Goal: Task Accomplishment & Management: Manage account settings

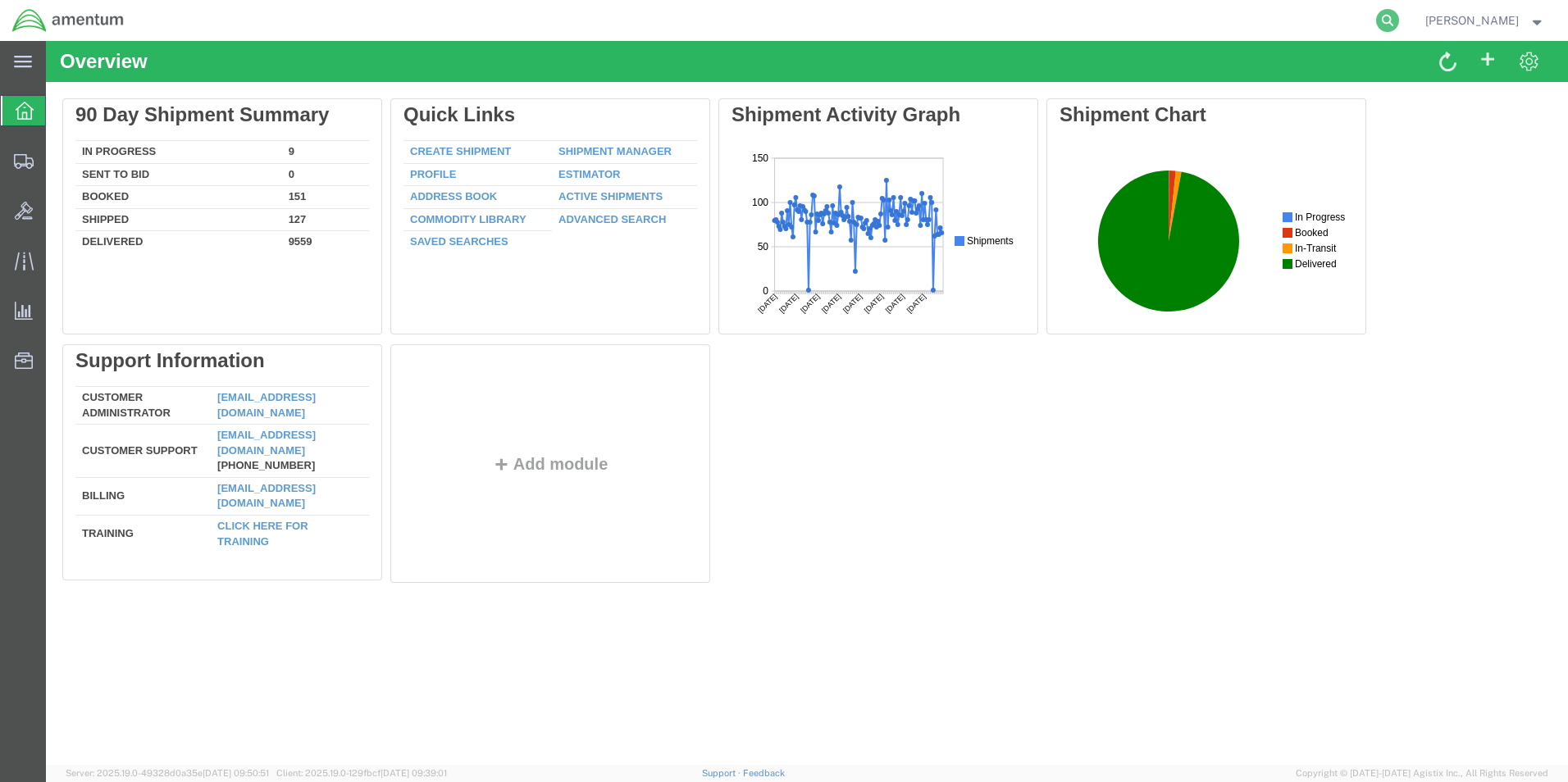
click at [1386, 22] on icon at bounding box center [1387, 21] width 23 height 23
paste input "392758770889"
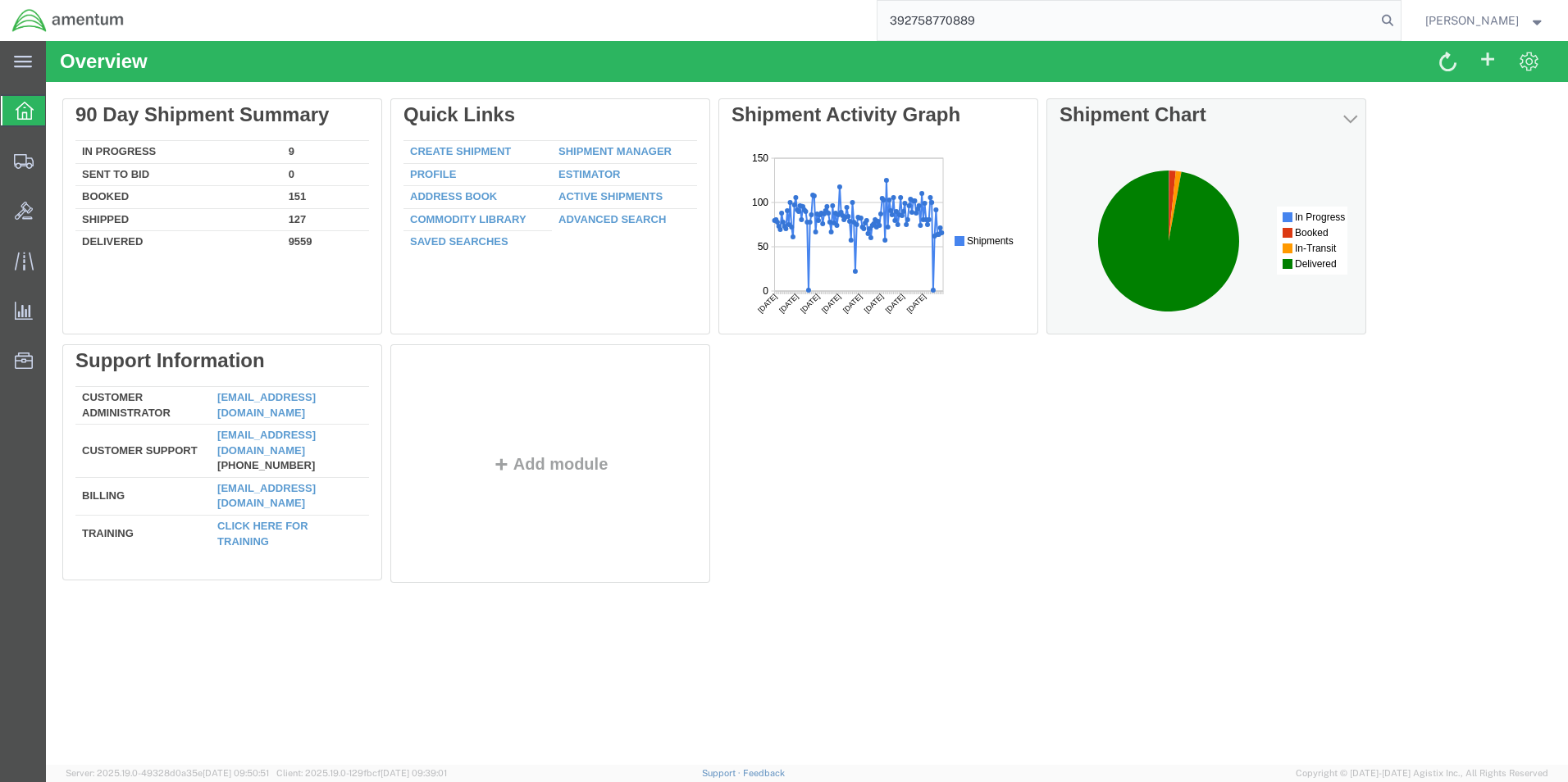
type input "392758770889"
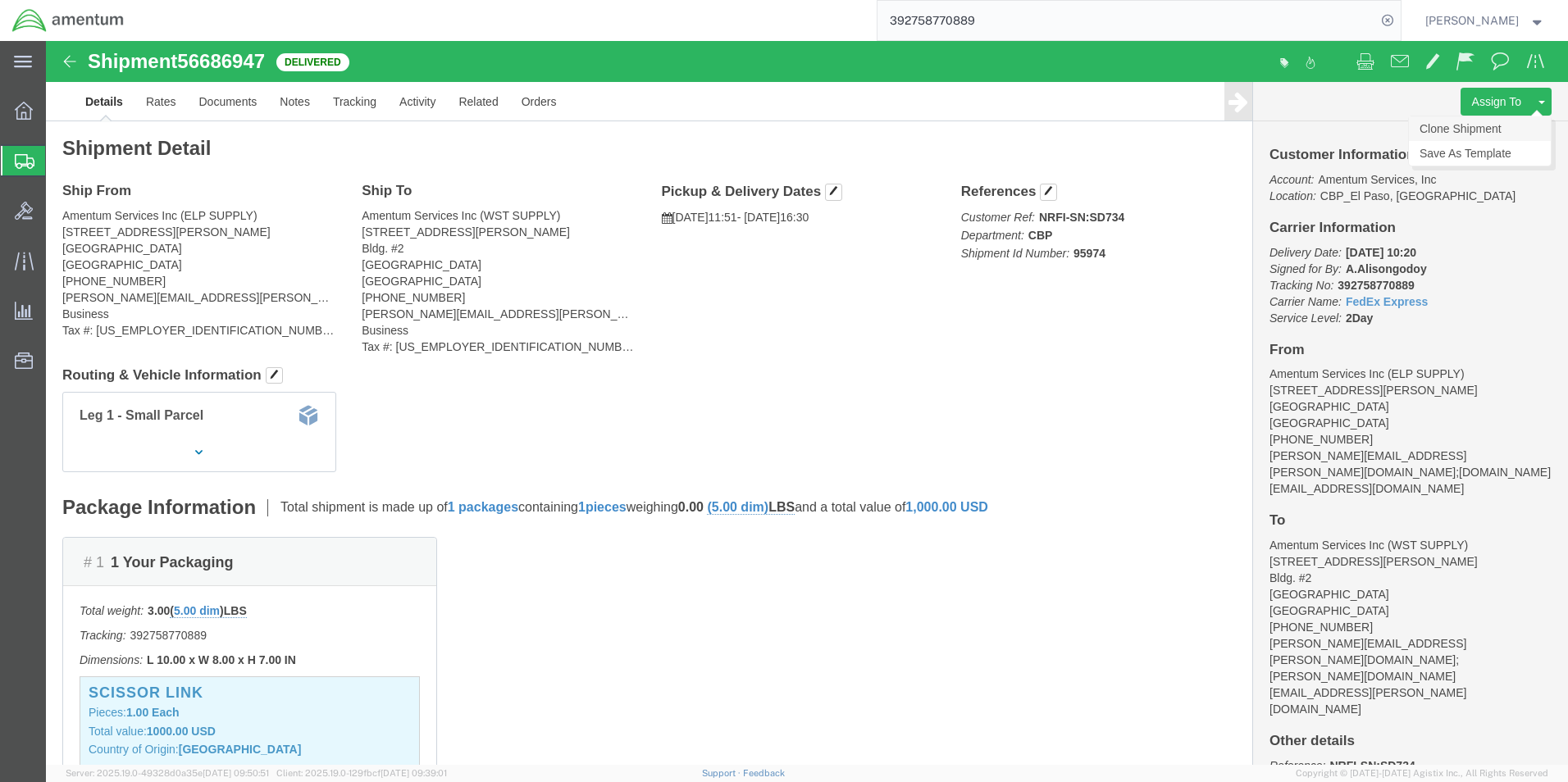
click link "Clone Shipment"
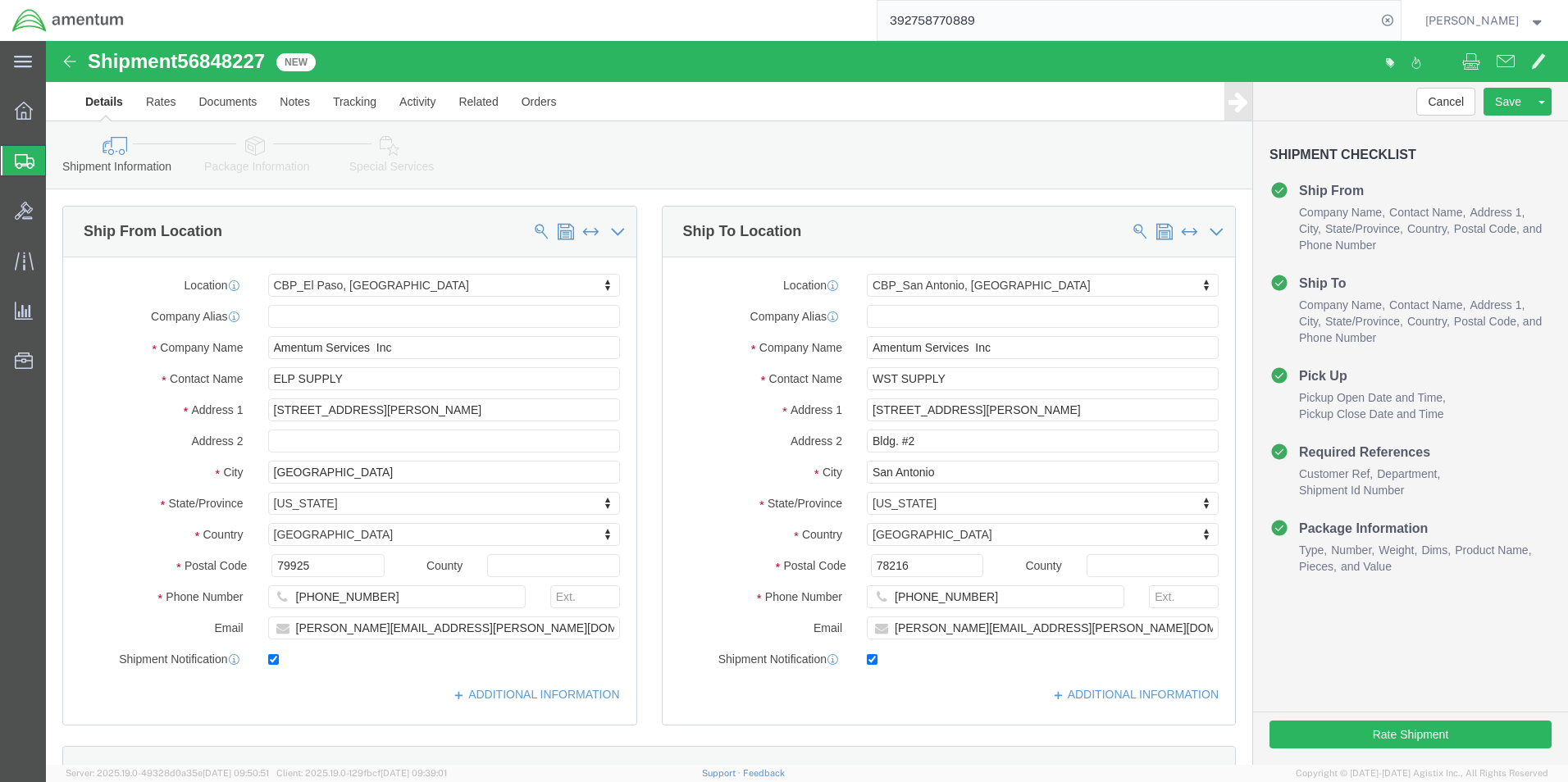
select select "49939"
select select "49945"
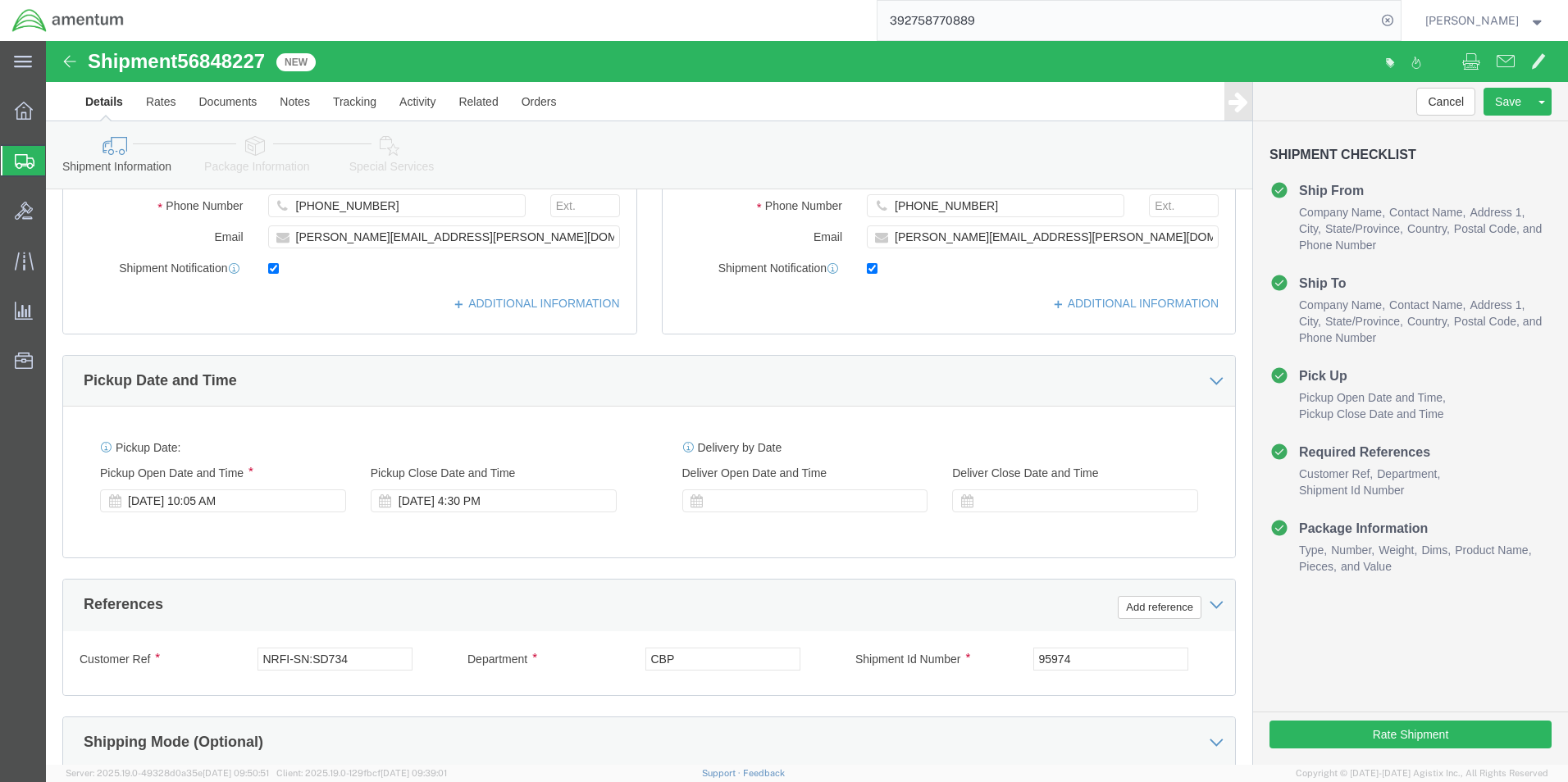
scroll to position [410, 0]
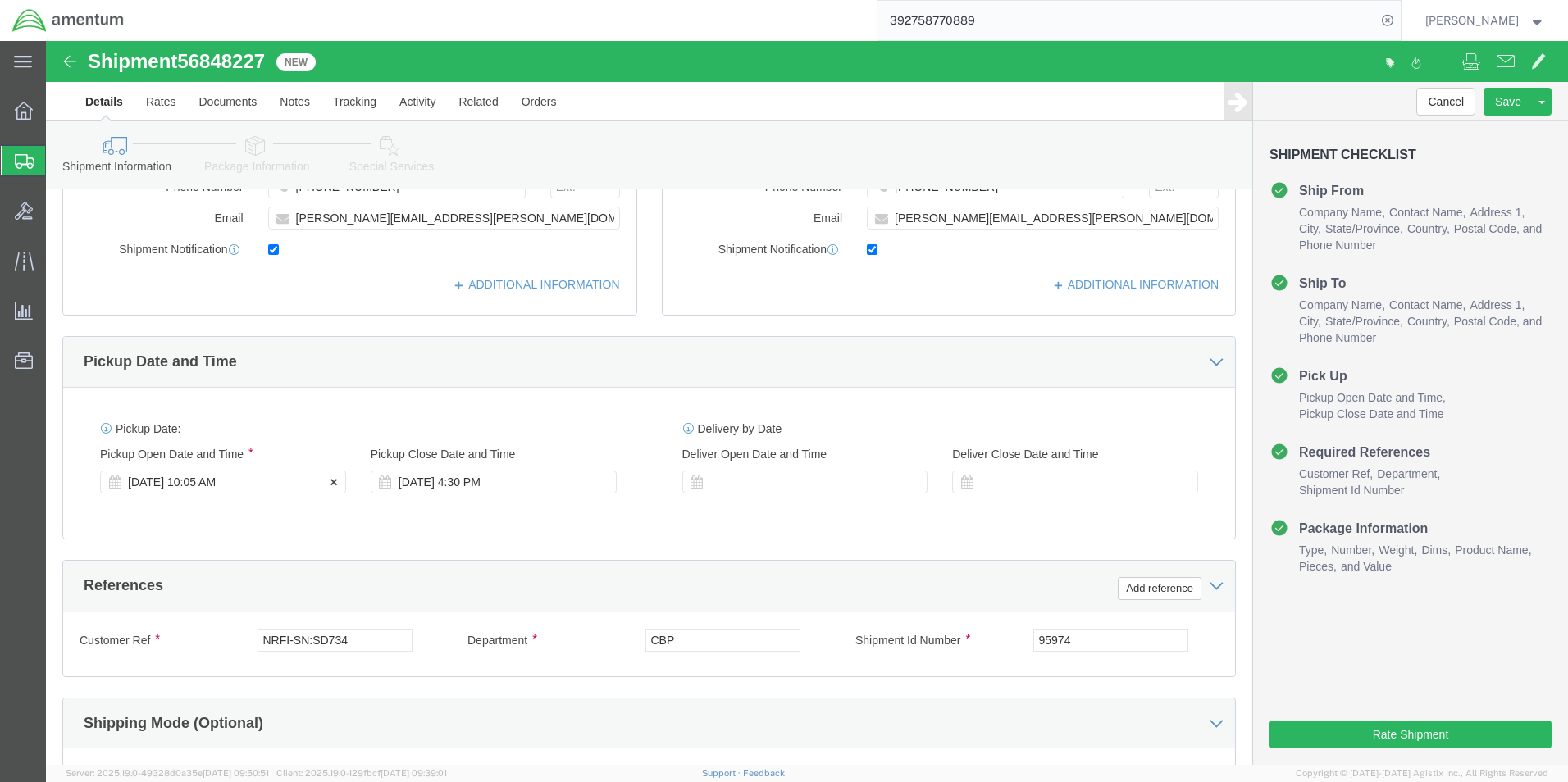
click div "[DATE] 10:05 AM"
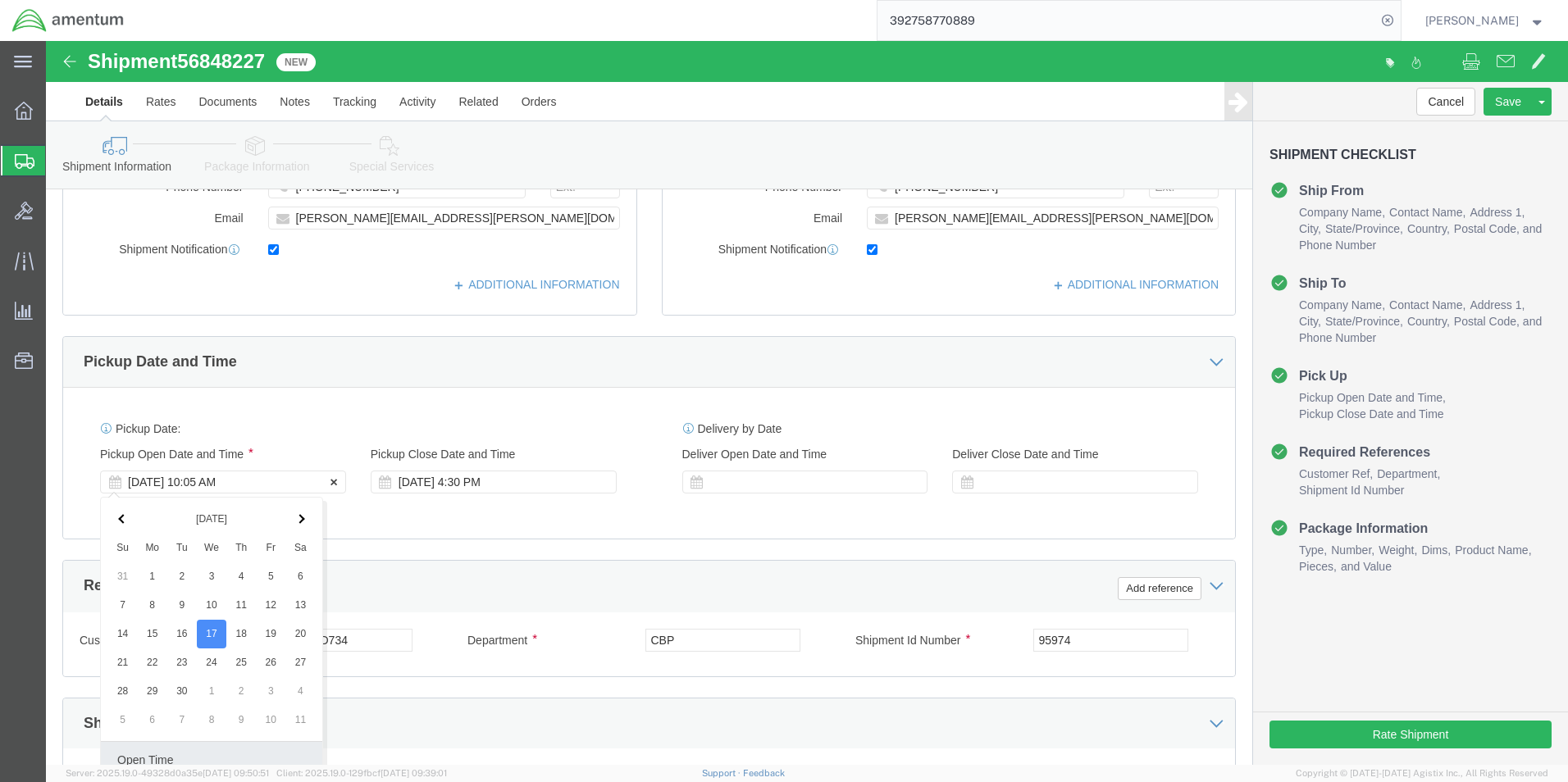
scroll to position [683, 0]
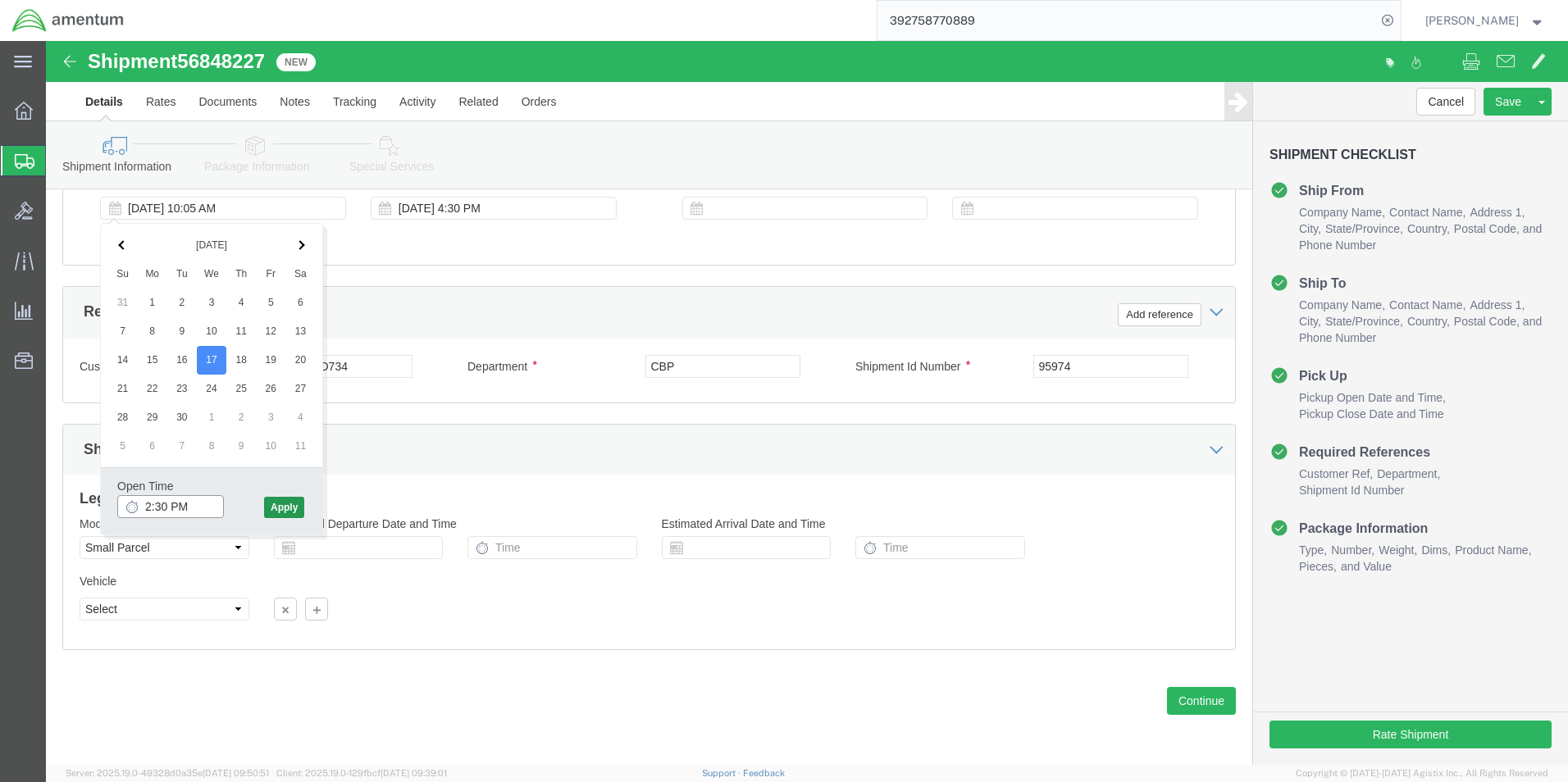
type input "2:30 PM"
click button "Apply"
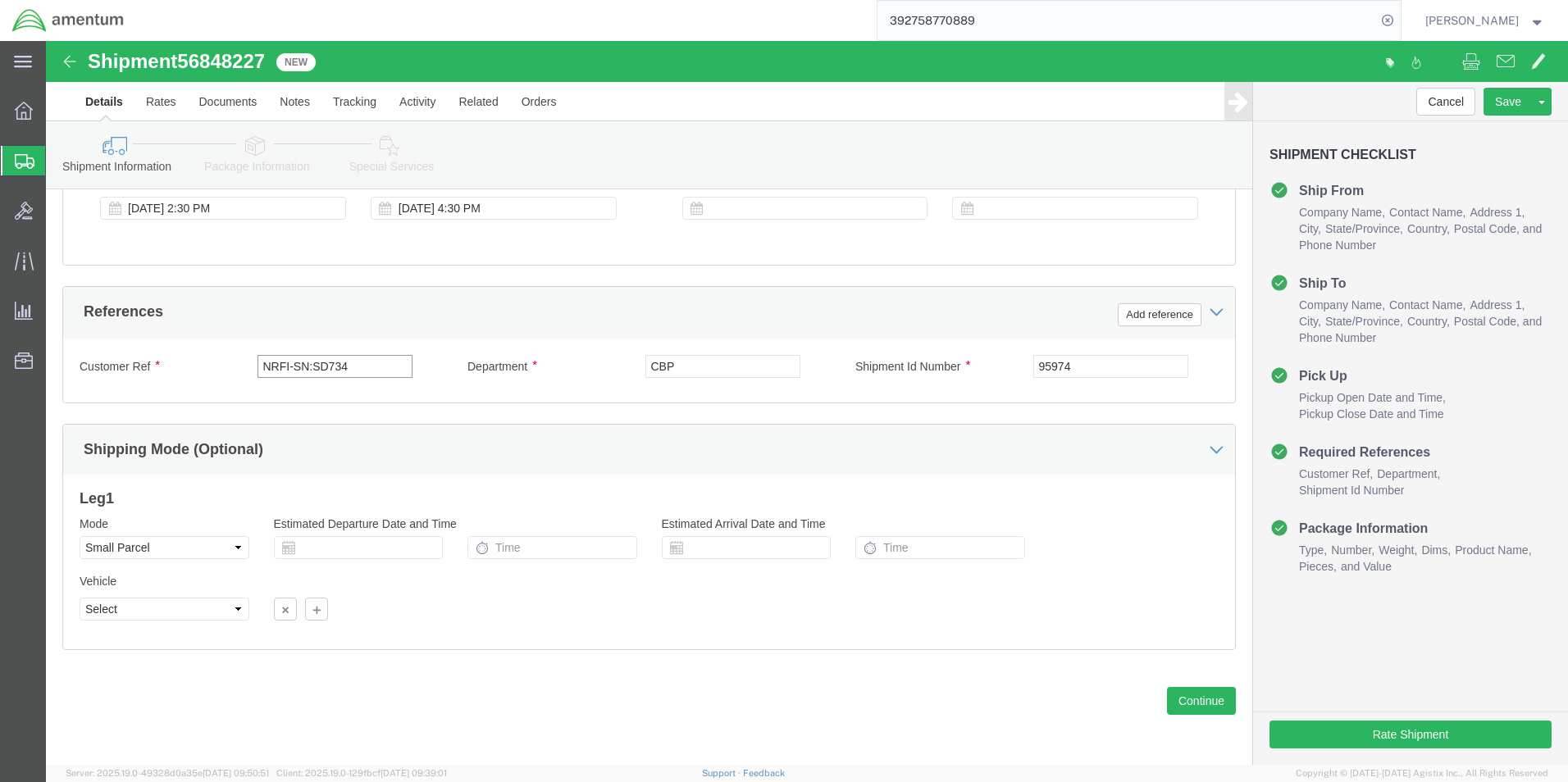
drag, startPoint x: 314, startPoint y: 329, endPoint x: 215, endPoint y: 328, distance: 99.0
click input "NRFI-SN:SD734"
type input "794AM LOG BOOKS"
drag, startPoint x: 1060, startPoint y: 327, endPoint x: 941, endPoint y: 326, distance: 119.0
click div "Shipment Id Number 95974"
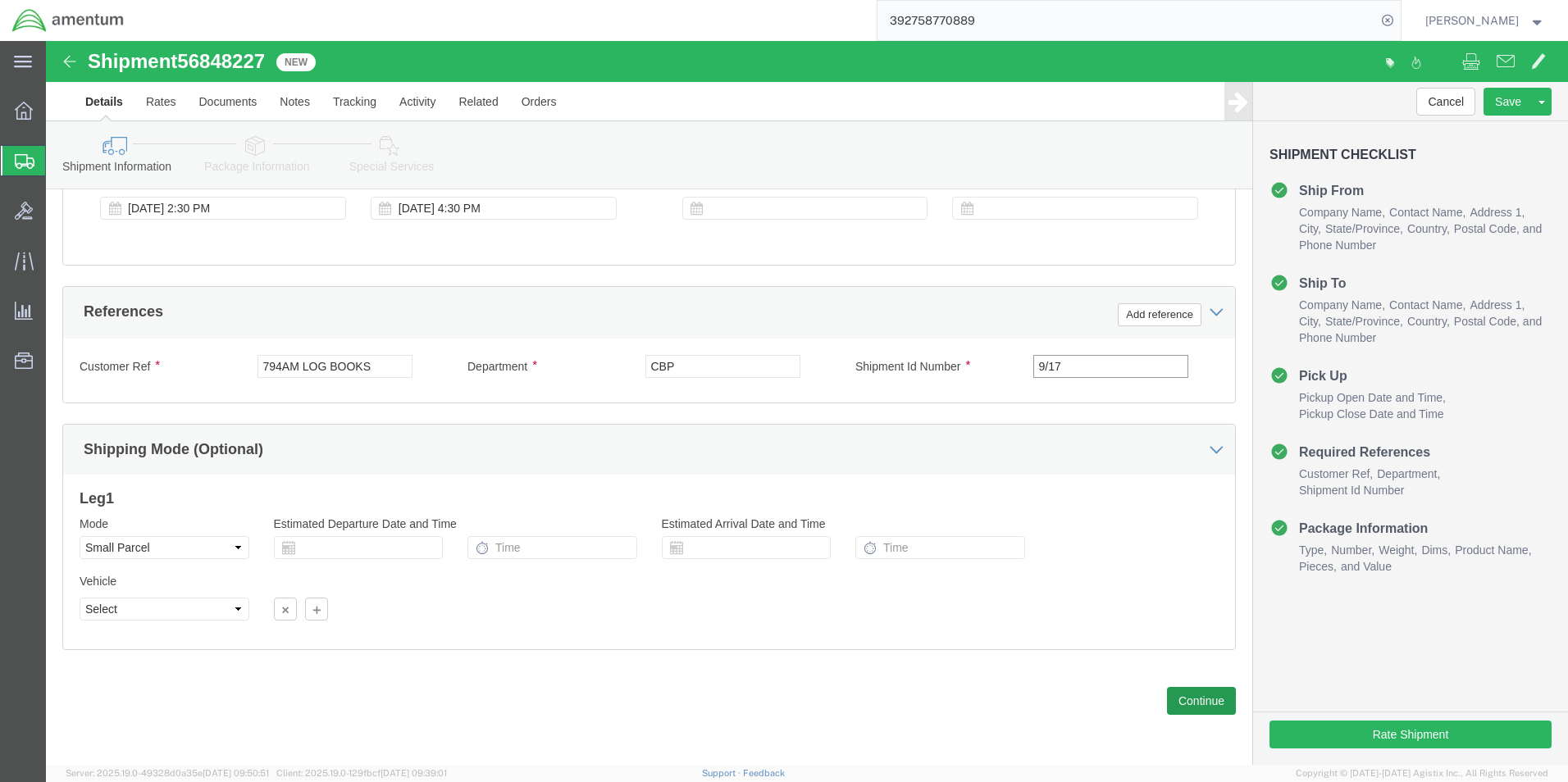
type input "9/17"
click button "Continue"
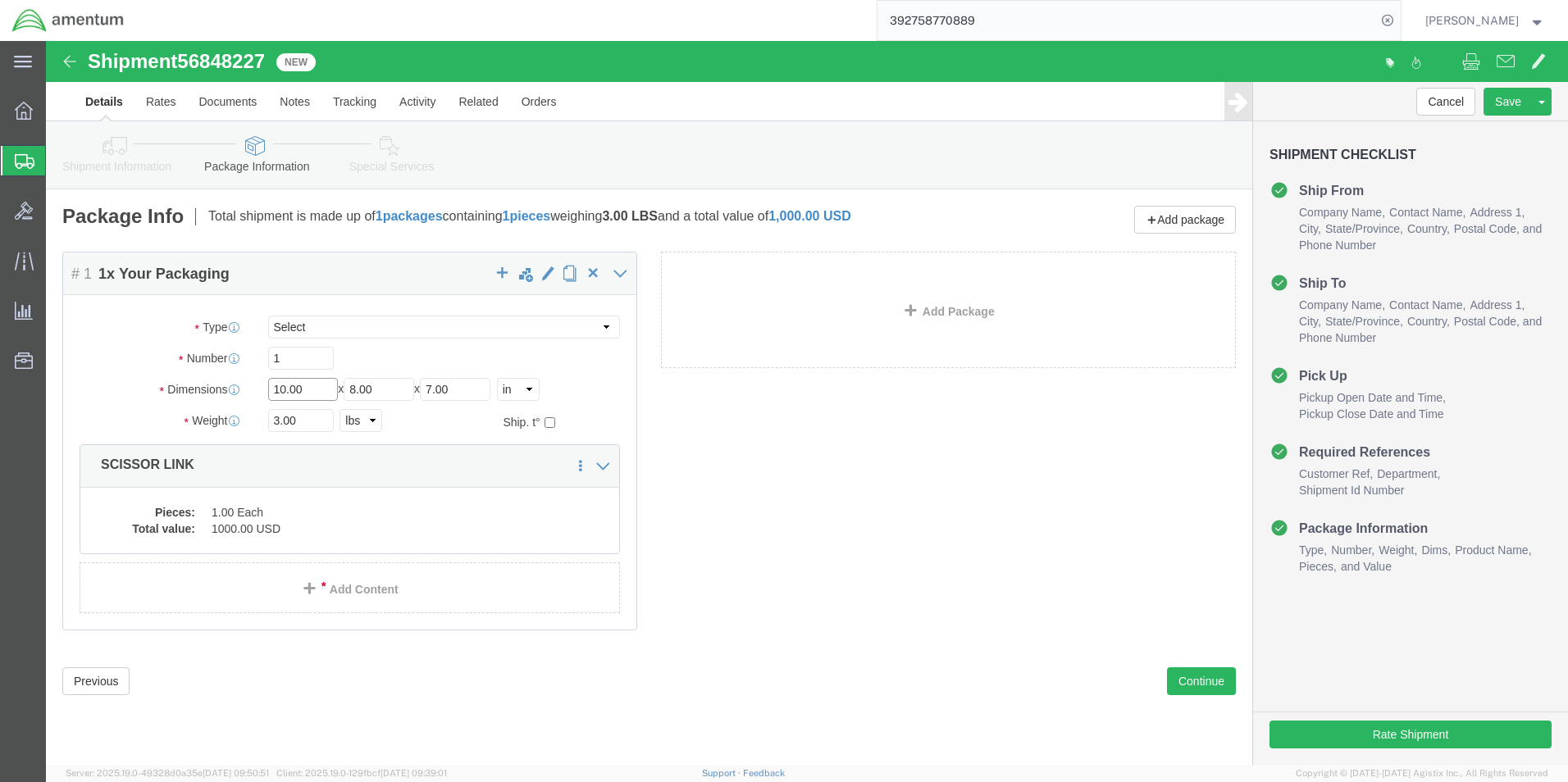
click input "10.00"
type input "17.00"
type input "12"
click input "3.00"
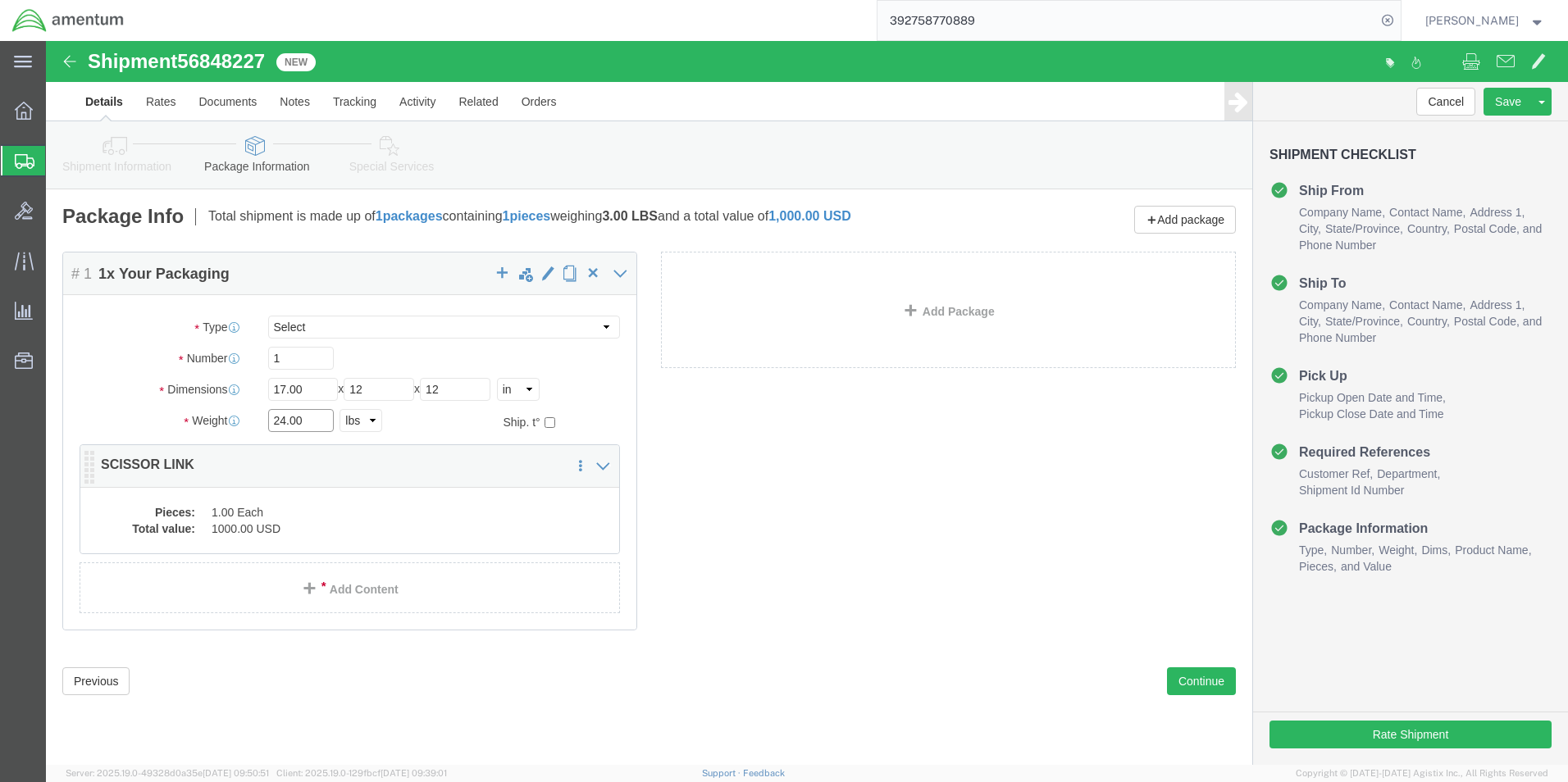
type input "24.00"
click dd "1.00 Each"
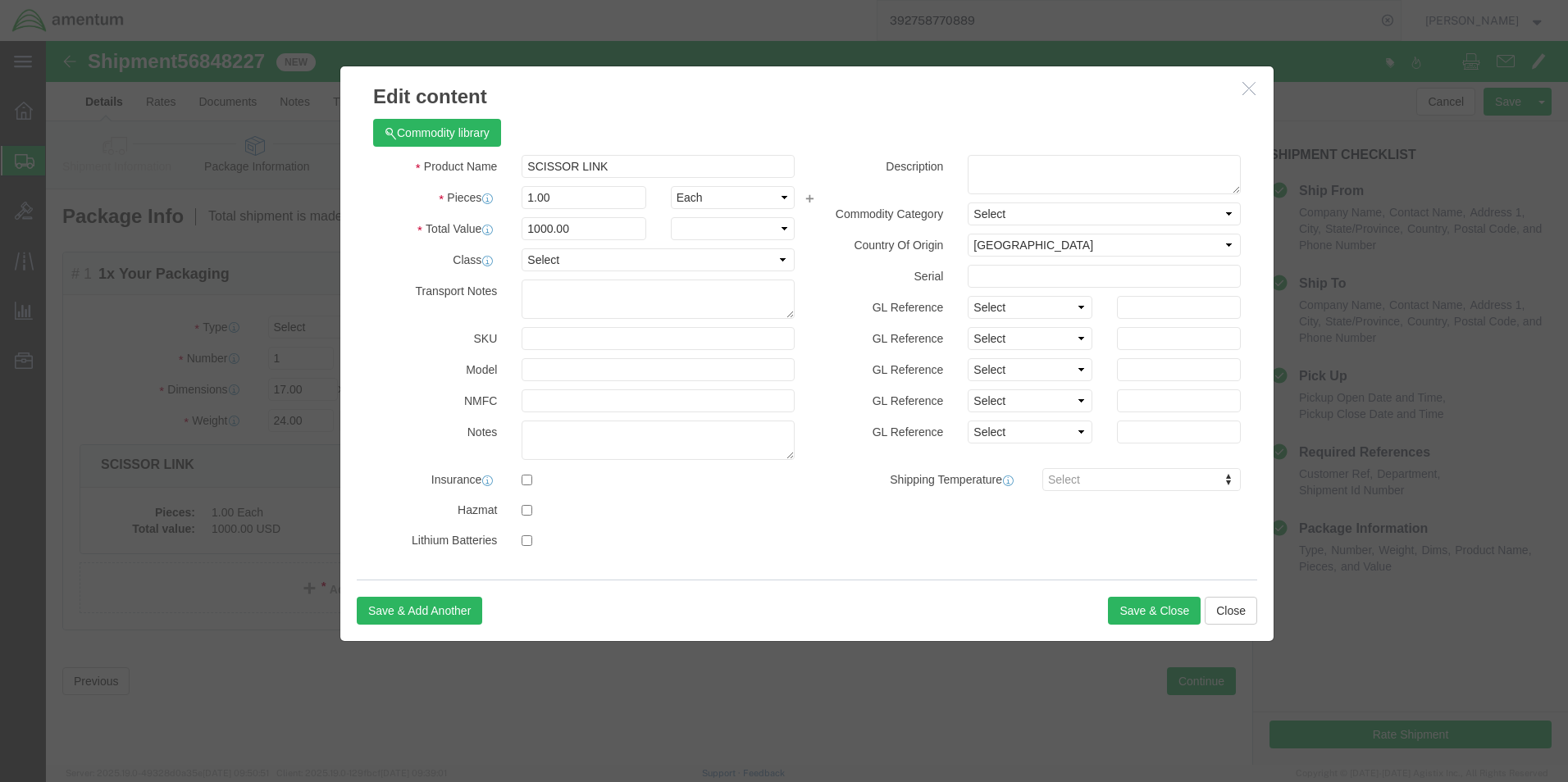
drag, startPoint x: 580, startPoint y: 118, endPoint x: 288, endPoint y: 129, distance: 292.2
click div
drag, startPoint x: 533, startPoint y: 126, endPoint x: 466, endPoint y: 135, distance: 67.6
click div "SCISSOR LINK"
type input "LOG BOOKS"
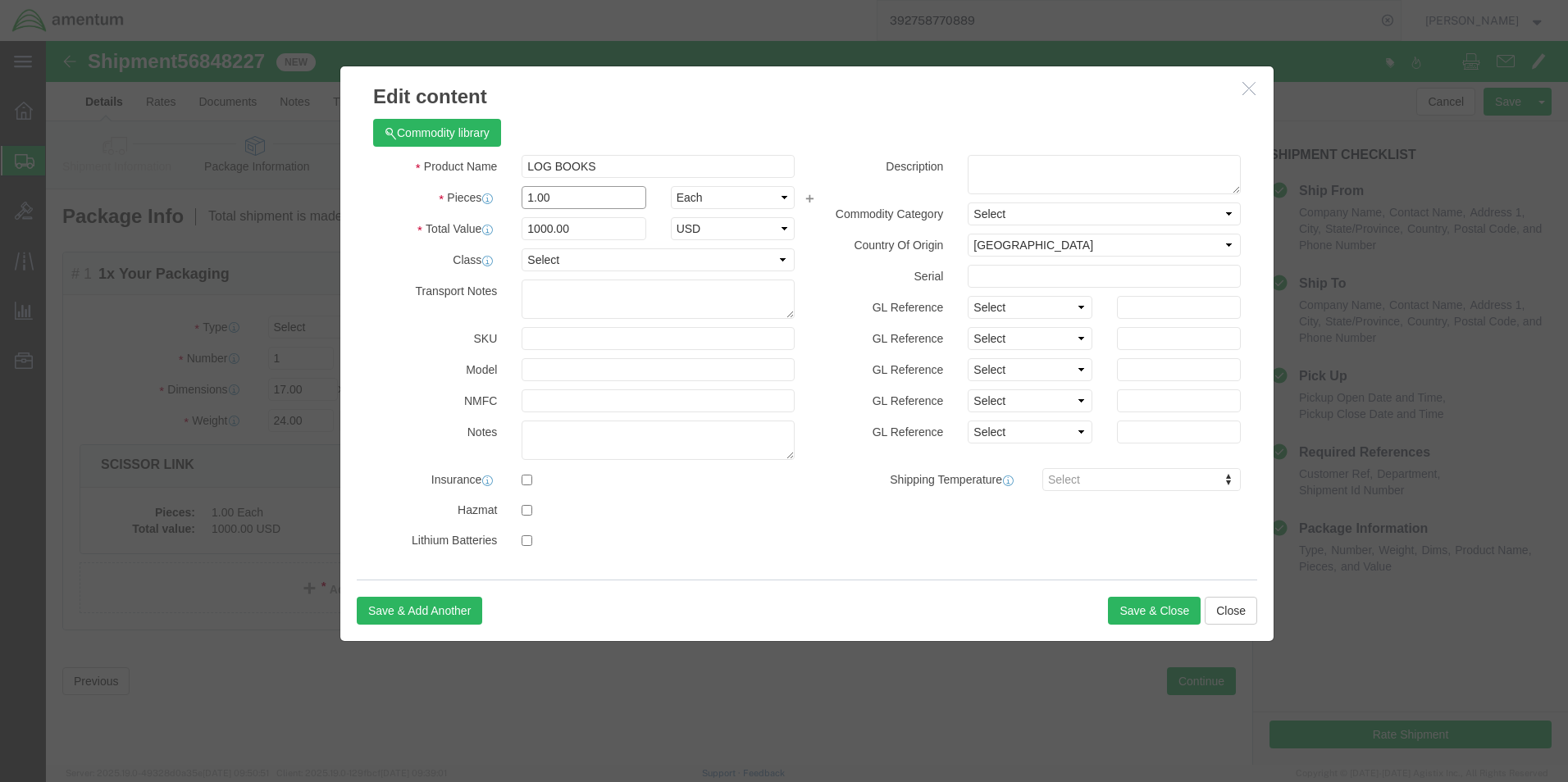
click input "1.00"
type input "3.00"
type input "3000"
click button "Save & Close"
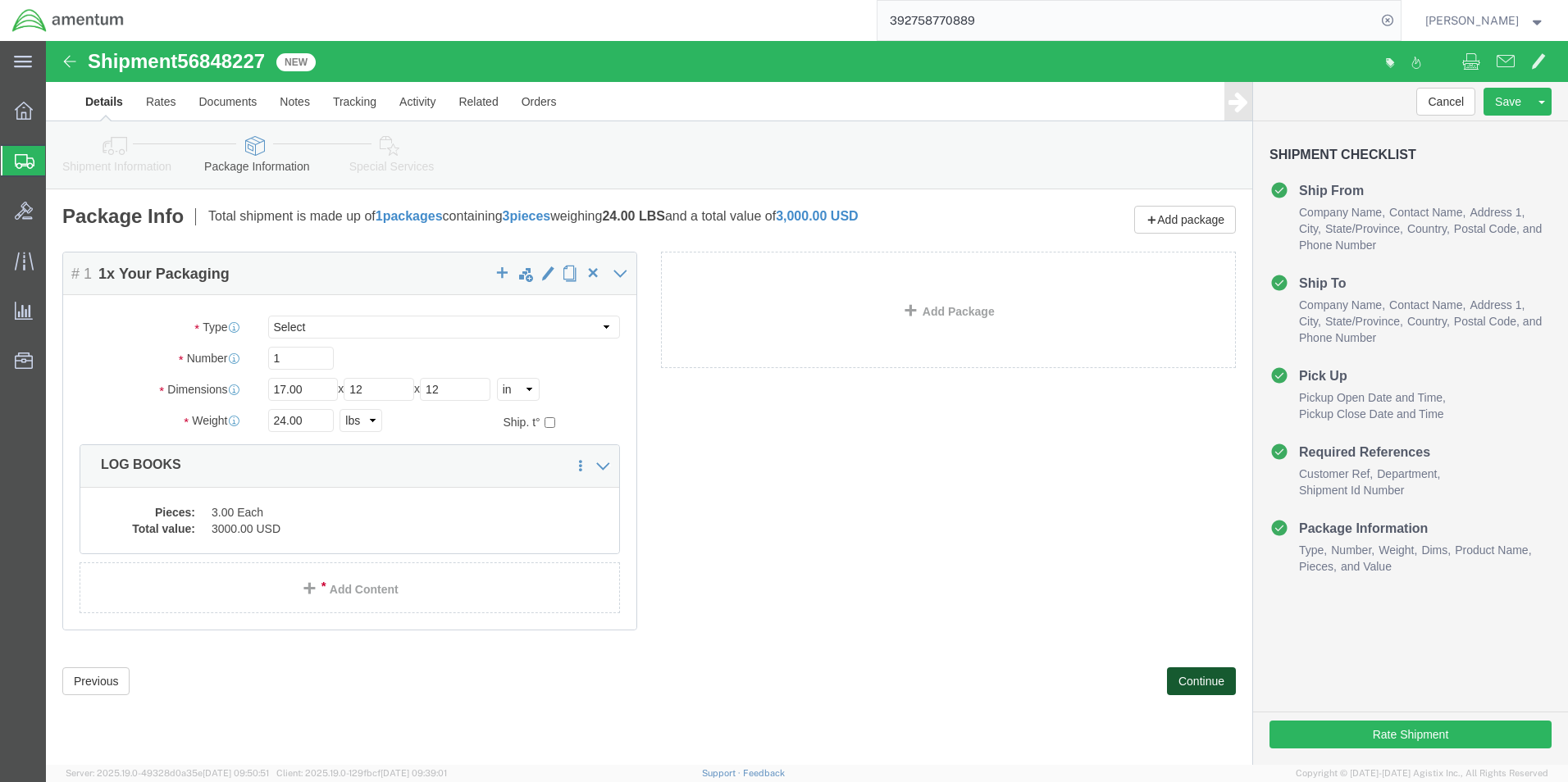
click button "Continue"
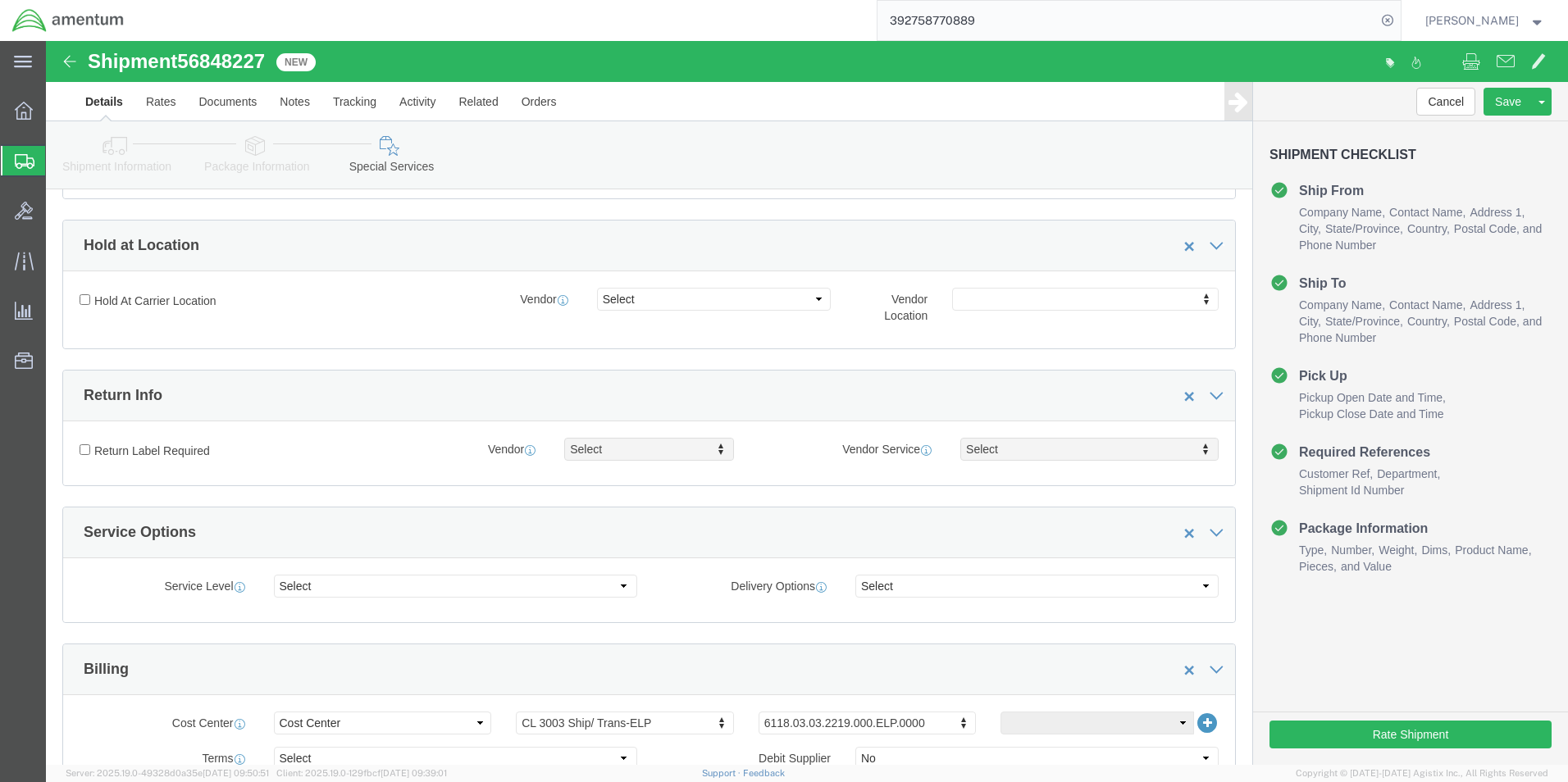
scroll to position [492, 0]
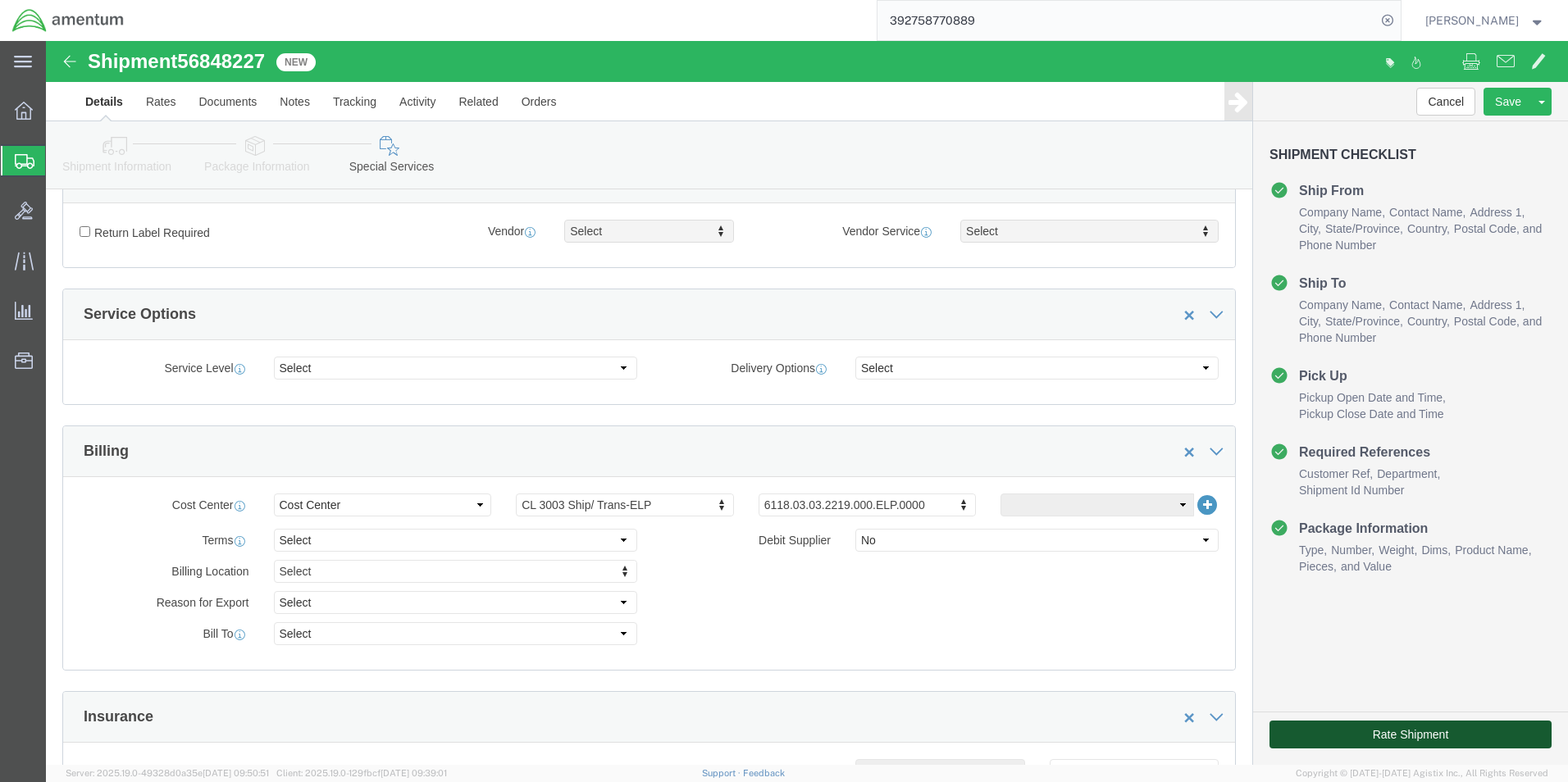
click button "Rate Shipment"
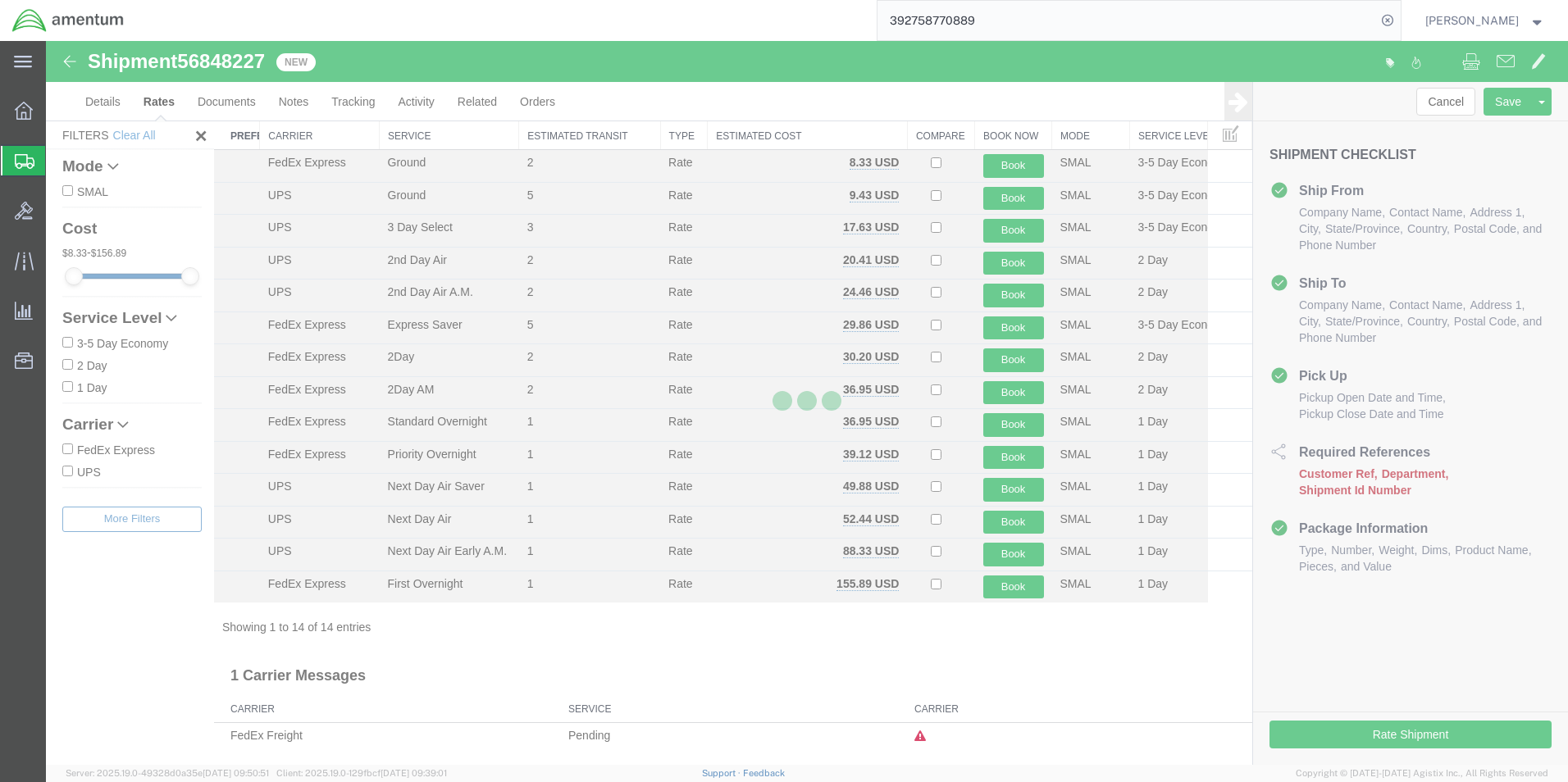
scroll to position [36, 0]
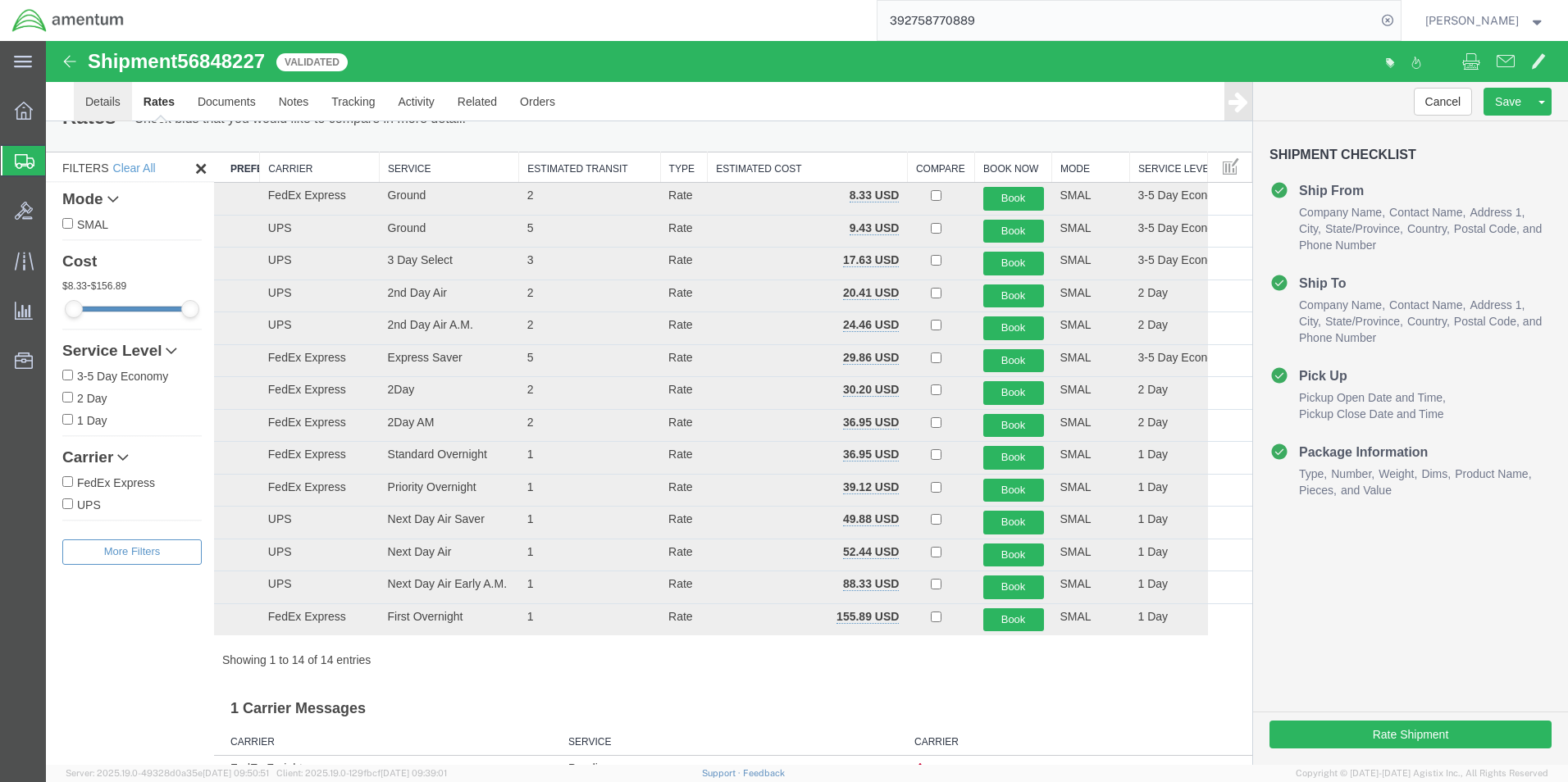
click at [113, 100] on link "Details" at bounding box center [103, 101] width 58 height 39
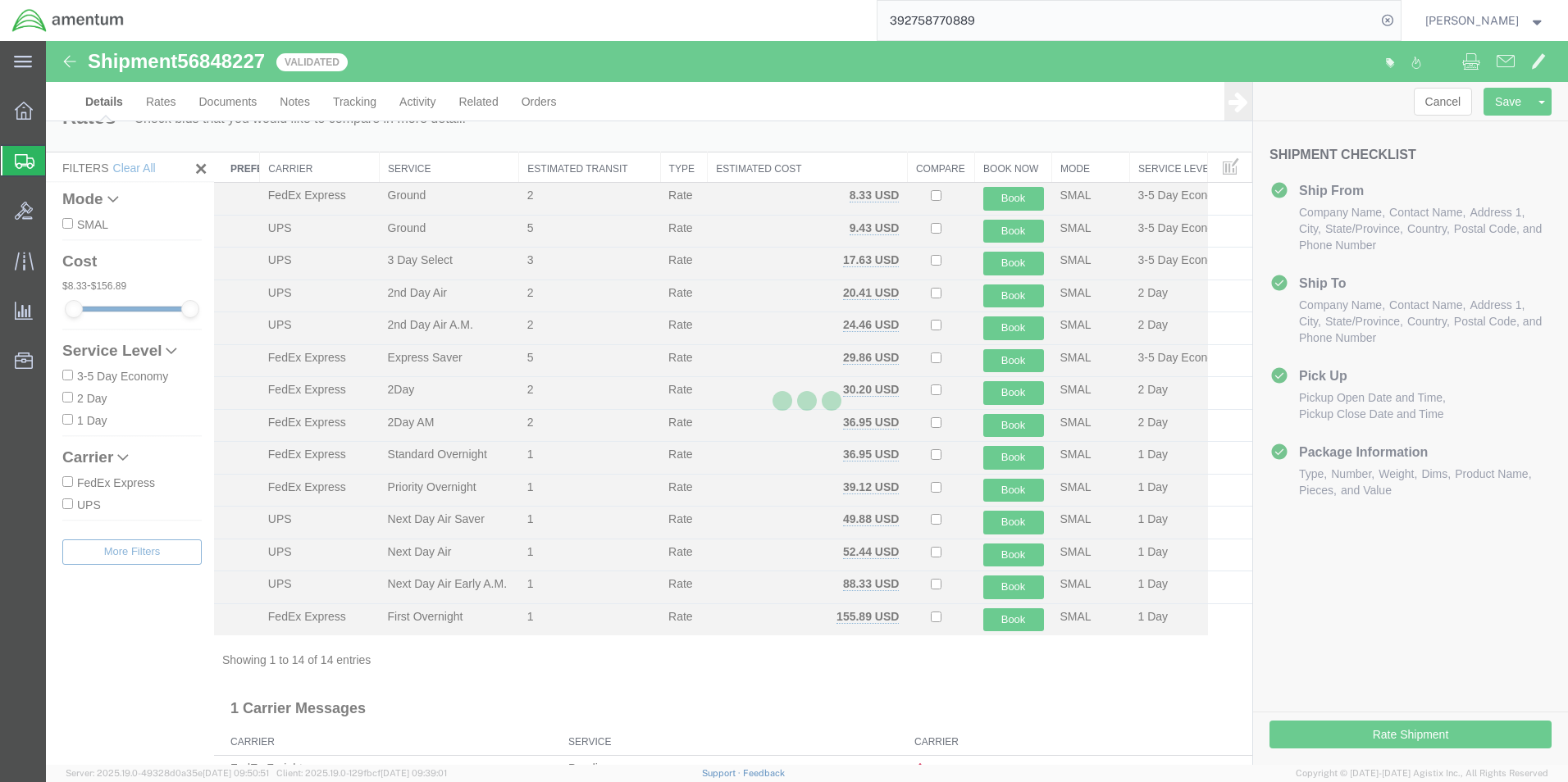
select select "49939"
select select "49945"
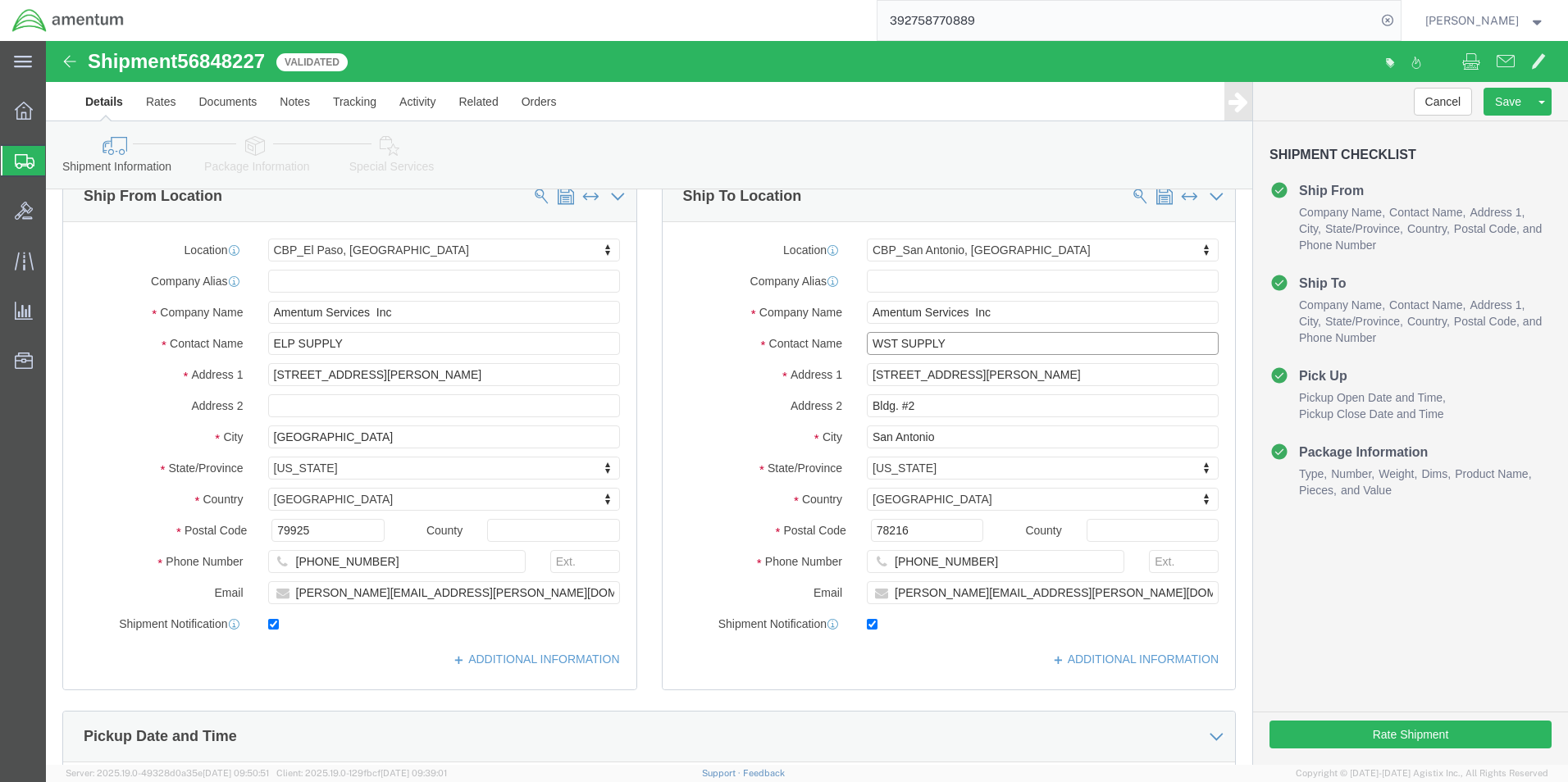
drag, startPoint x: 813, startPoint y: 305, endPoint x: 801, endPoint y: 305, distance: 12.0
click div "Contact Name WST SUPPLY"
type input "QC/794AM"
click button "Rate Shipment"
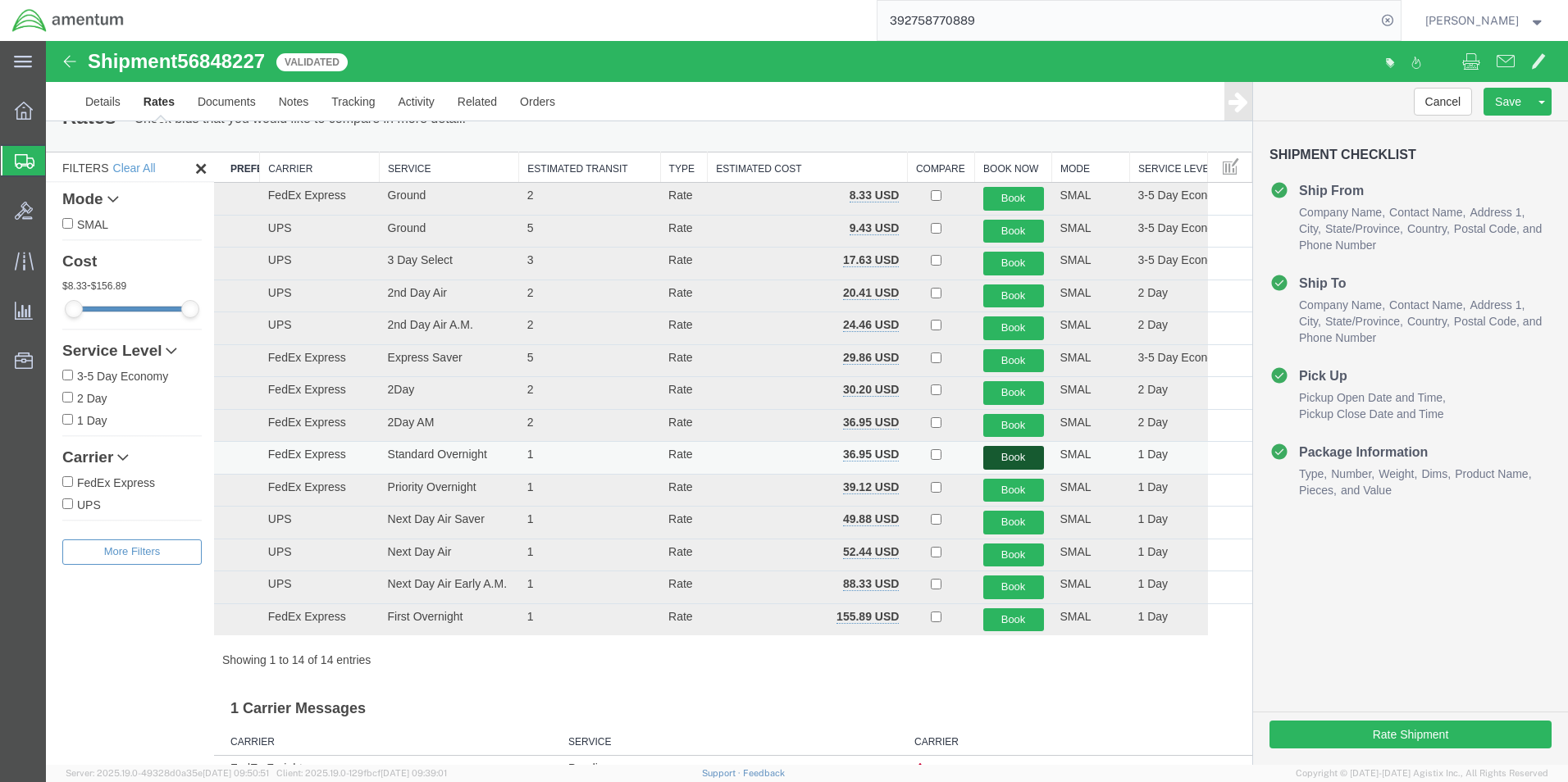
click at [1005, 456] on button "Book" at bounding box center [1013, 457] width 60 height 24
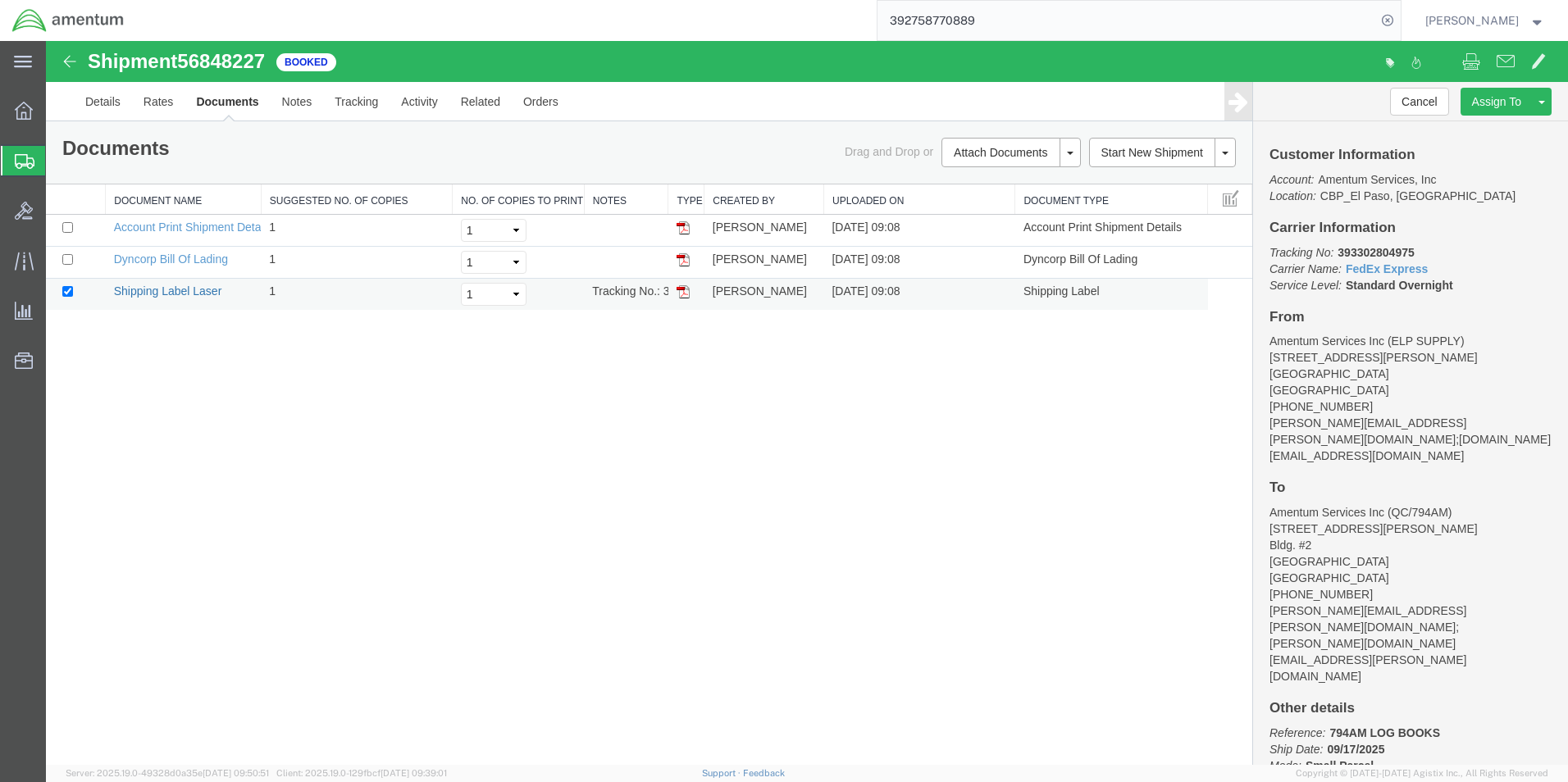
click at [178, 292] on link "Shipping Label Laser" at bounding box center [168, 291] width 109 height 13
click at [93, 98] on link "Details" at bounding box center [103, 101] width 58 height 39
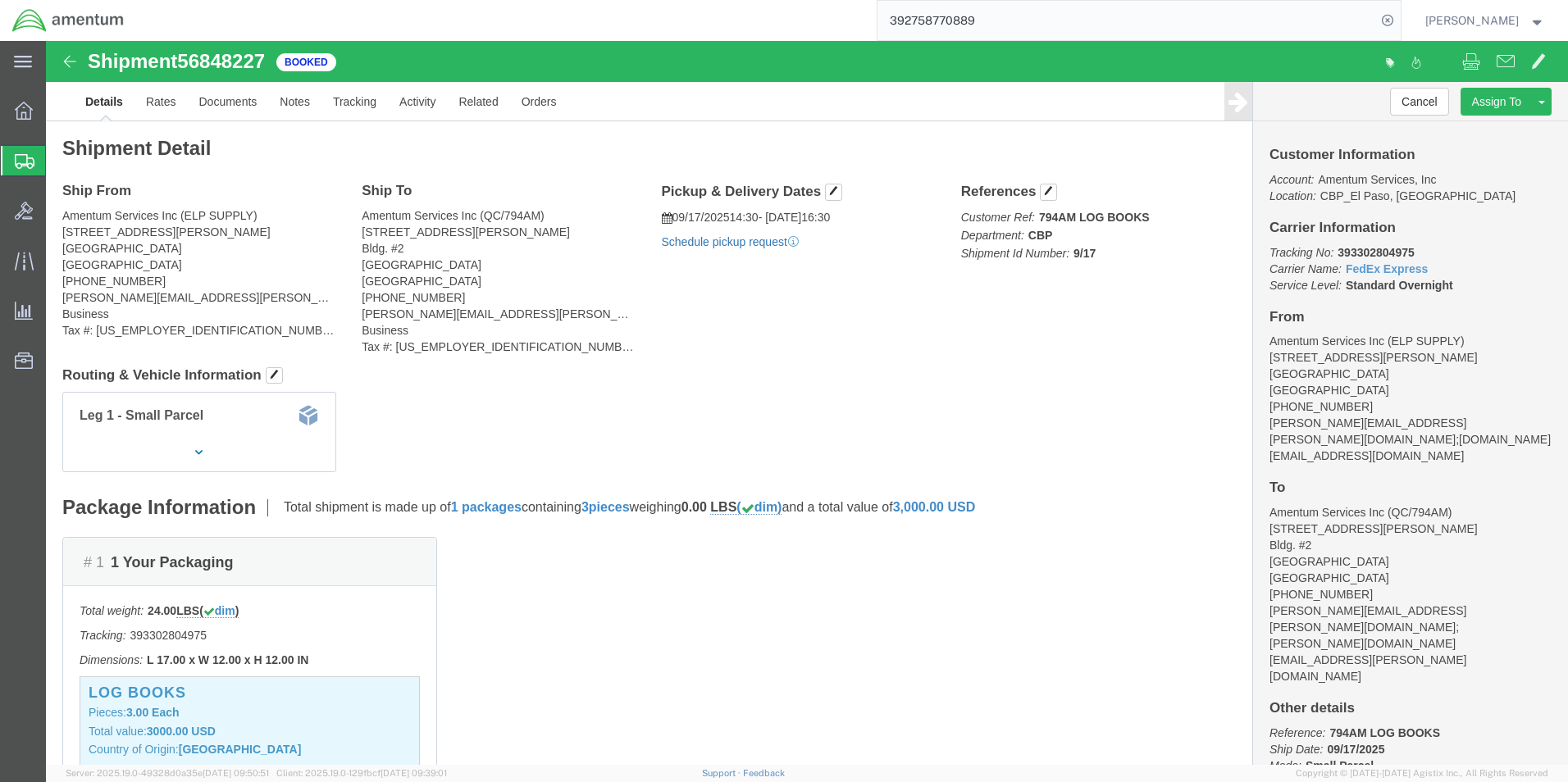
click link "Schedule pickup request"
